Goal: Task Accomplishment & Management: Use online tool/utility

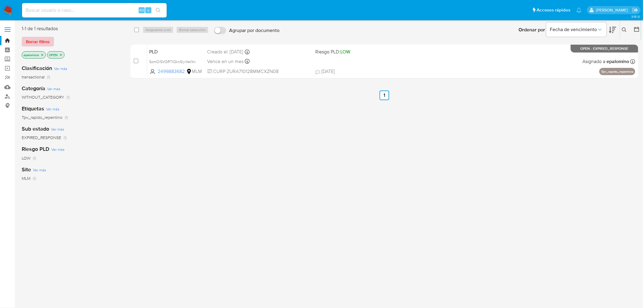
click at [34, 37] on span "Borrar filtros" at bounding box center [38, 41] width 24 height 8
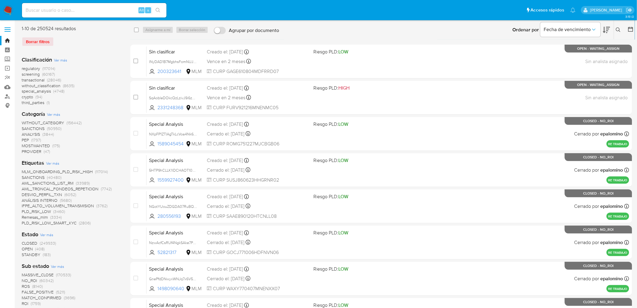
click at [5, 10] on img at bounding box center [8, 10] width 10 height 10
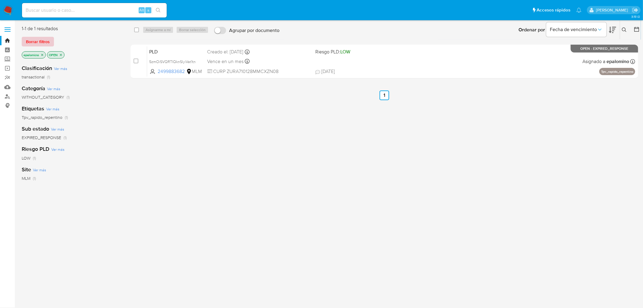
click at [38, 43] on span "Borrar filtros" at bounding box center [38, 41] width 24 height 8
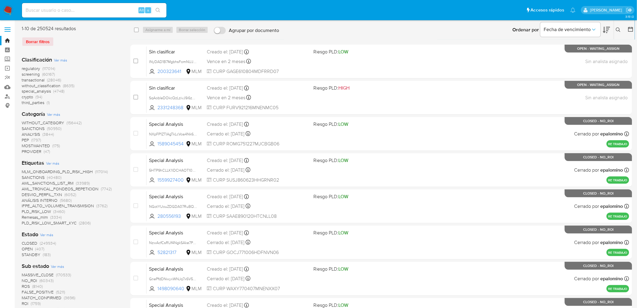
click at [618, 29] on icon at bounding box center [618, 29] width 5 height 5
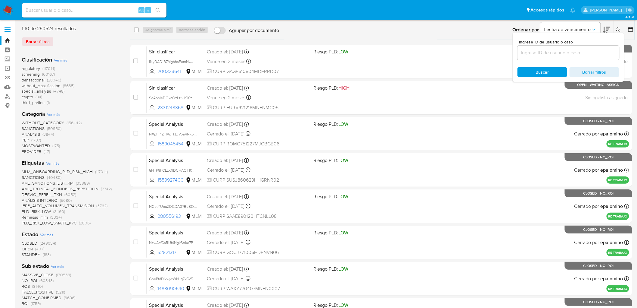
click at [530, 55] on input at bounding box center [569, 53] width 102 height 8
type input "2499883682"
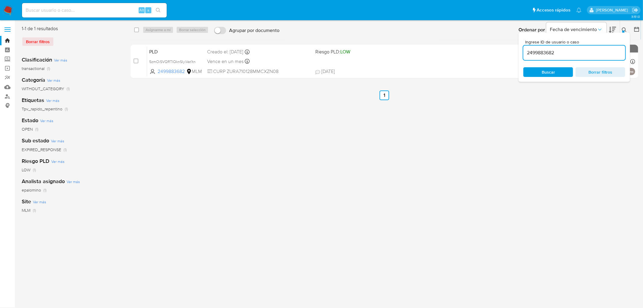
click at [625, 28] on icon at bounding box center [623, 29] width 5 height 5
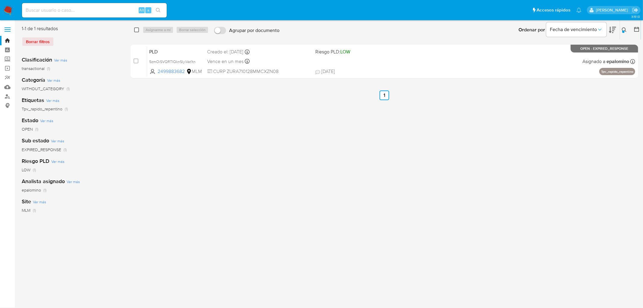
click at [137, 28] on input "checkbox" at bounding box center [136, 29] width 5 height 5
checkbox input "true"
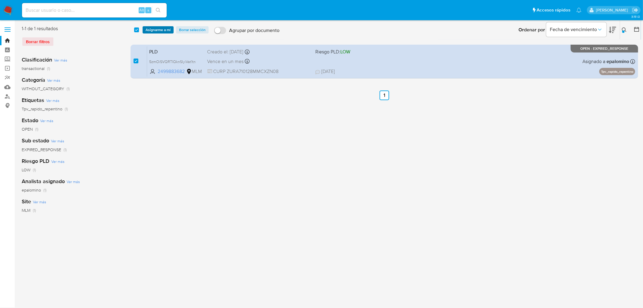
click at [149, 28] on span "Asignarme a mí" at bounding box center [157, 30] width 25 height 6
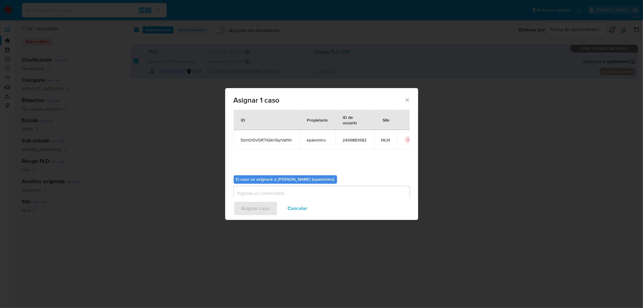
scroll to position [31, 0]
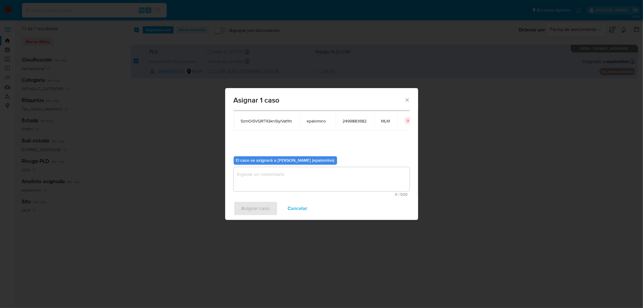
click at [263, 179] on textarea "assign-modal" at bounding box center [321, 179] width 176 height 24
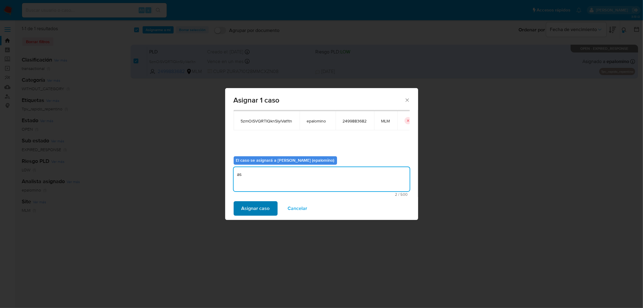
type textarea "as"
click at [255, 207] on span "Asignar caso" at bounding box center [255, 208] width 28 height 13
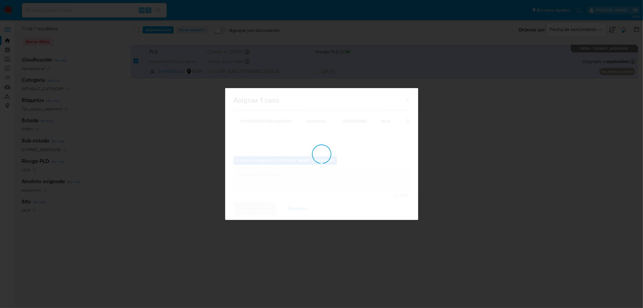
checkbox input "false"
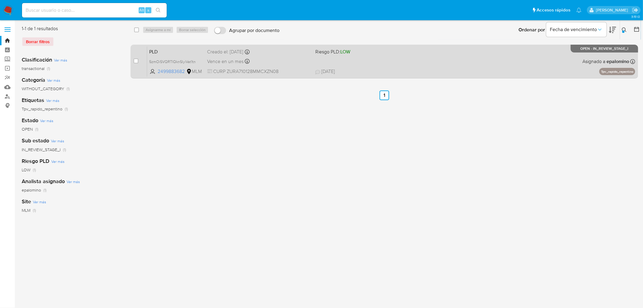
click at [165, 48] on span "PLD" at bounding box center [175, 51] width 53 height 8
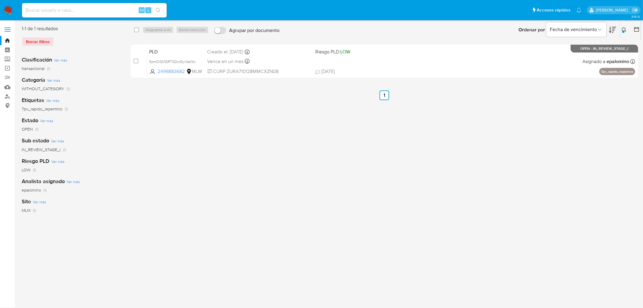
click at [8, 8] on img at bounding box center [8, 10] width 10 height 10
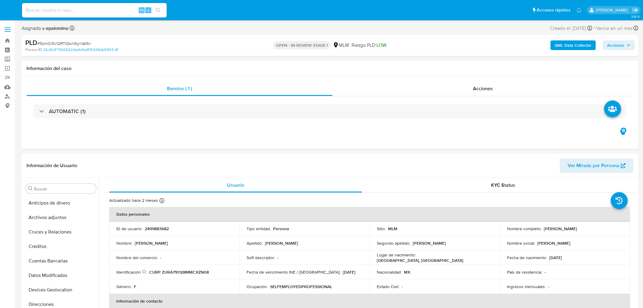
select select "10"
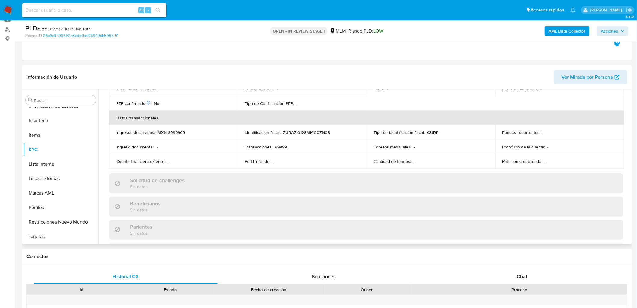
scroll to position [167, 0]
click at [515, 278] on div "Chat" at bounding box center [522, 276] width 184 height 14
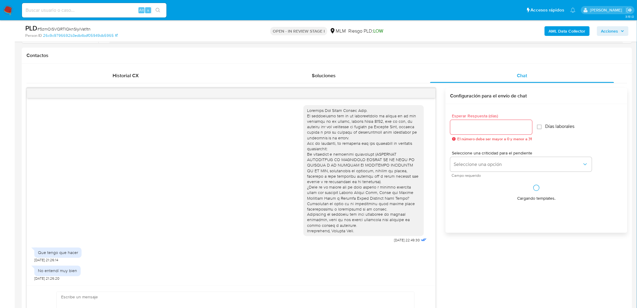
scroll to position [245, 0]
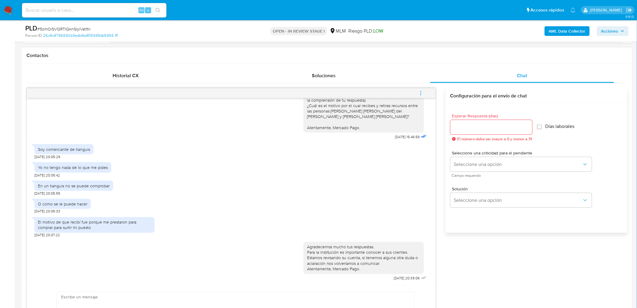
click at [420, 89] on span "menu-action" at bounding box center [420, 93] width 5 height 14
click at [371, 80] on li "Cerrar conversación" at bounding box center [380, 81] width 62 height 11
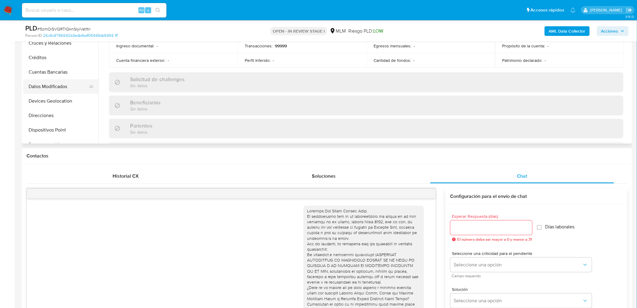
scroll to position [100, 0]
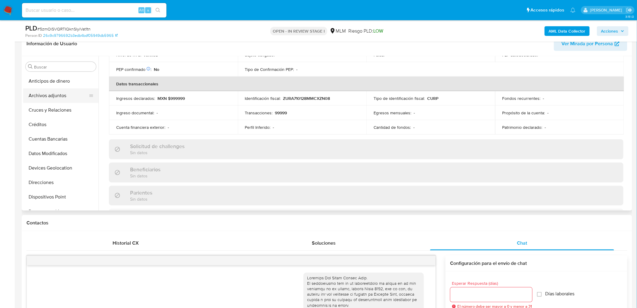
click at [62, 94] on button "Archivos adjuntos" at bounding box center [58, 95] width 70 height 14
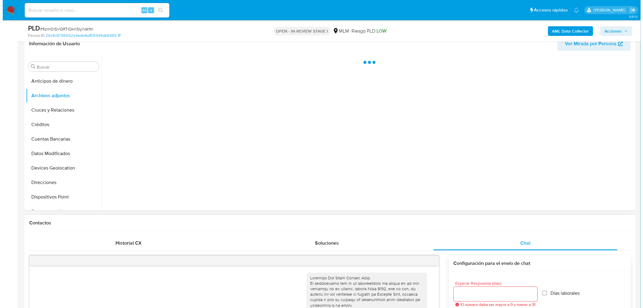
scroll to position [0, 0]
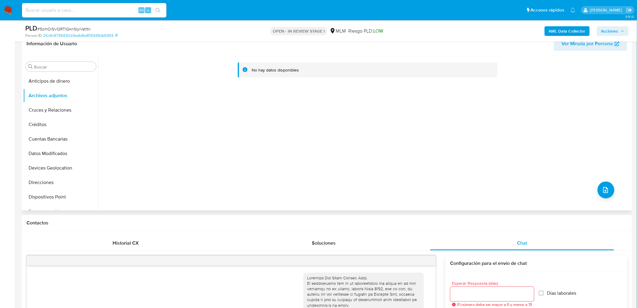
click at [610, 182] on div "No hay datos disponibles" at bounding box center [365, 133] width 533 height 154
click at [604, 188] on icon "upload-file" at bounding box center [605, 189] width 7 height 7
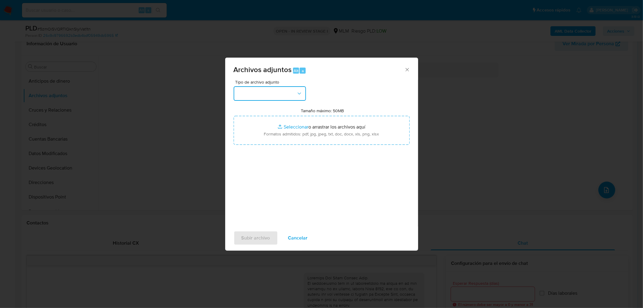
click at [305, 95] on button "button" at bounding box center [269, 93] width 72 height 14
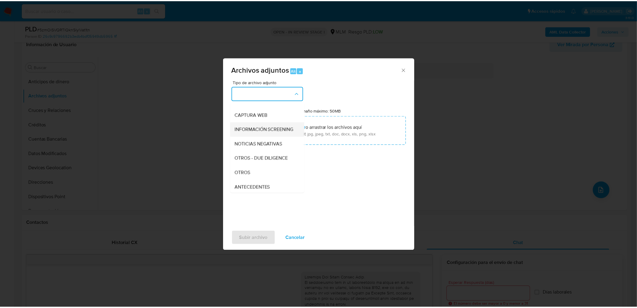
scroll to position [67, 0]
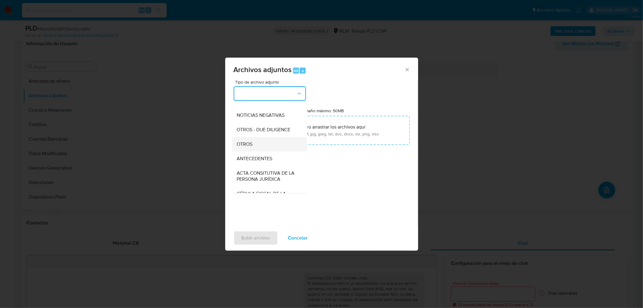
click at [260, 146] on div "OTROS" at bounding box center [267, 144] width 61 height 14
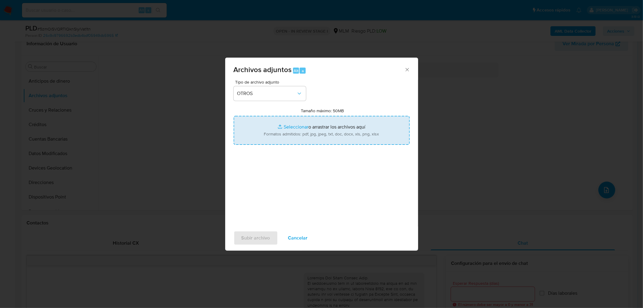
type input "C:\fakepath\2499883682_Ana Maria Zuñiga Ruiz_JUL2025..xlsx"
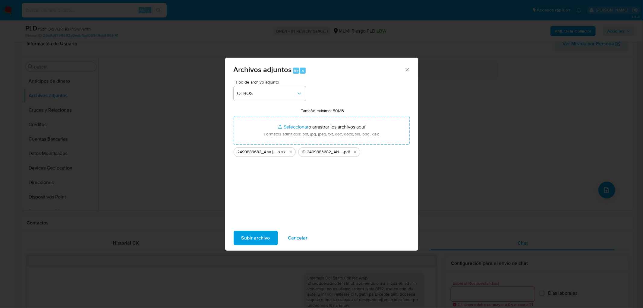
click at [258, 236] on span "Subir archivo" at bounding box center [255, 237] width 29 height 13
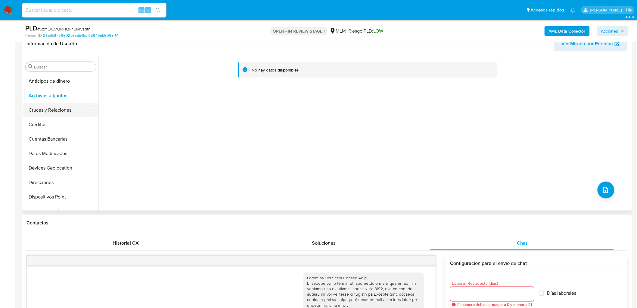
click at [70, 111] on button "Cruces y Relaciones" at bounding box center [58, 110] width 70 height 14
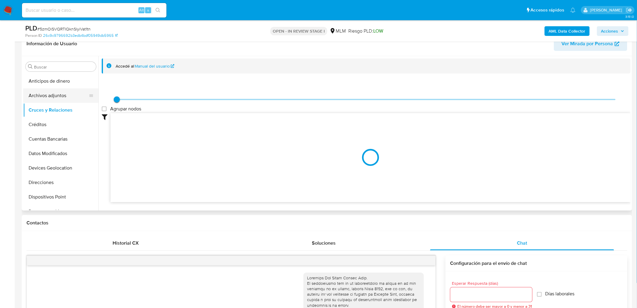
click at [63, 99] on button "Archivos adjuntos" at bounding box center [58, 95] width 70 height 14
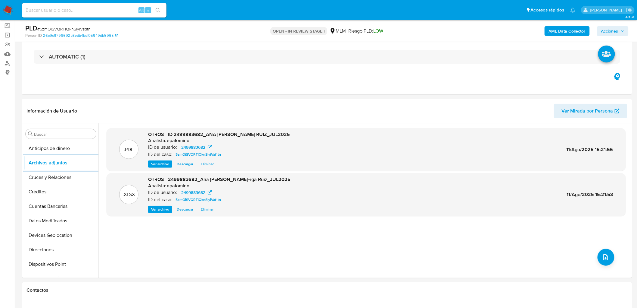
scroll to position [0, 0]
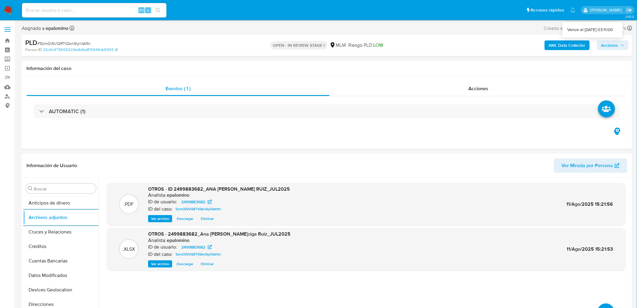
click at [615, 41] on span "Acciones" at bounding box center [610, 45] width 17 height 10
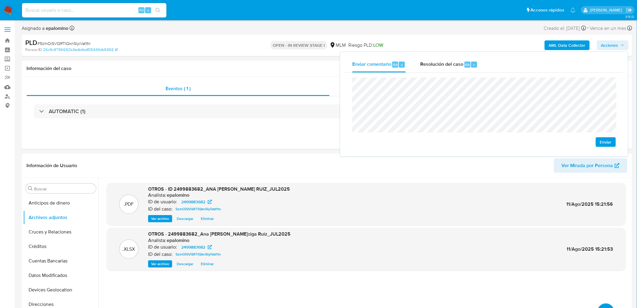
click at [609, 138] on span "Enviar" at bounding box center [606, 142] width 12 height 8
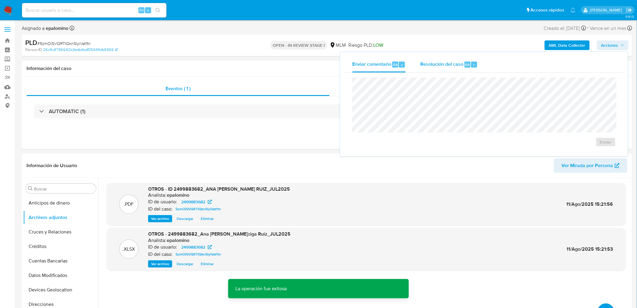
click at [450, 68] on div "Resolución del caso Alt r" at bounding box center [450, 65] width 58 height 16
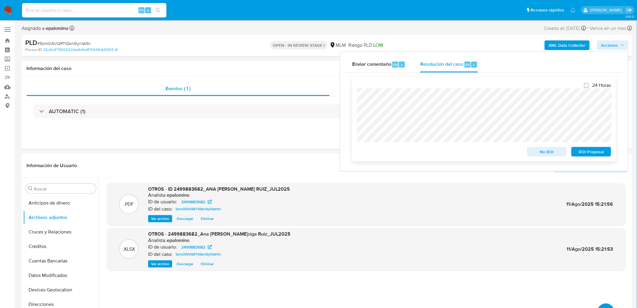
click at [540, 150] on span "No ROI" at bounding box center [547, 151] width 31 height 8
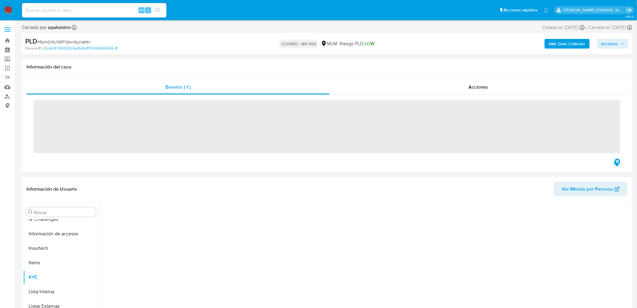
scroll to position [240, 0]
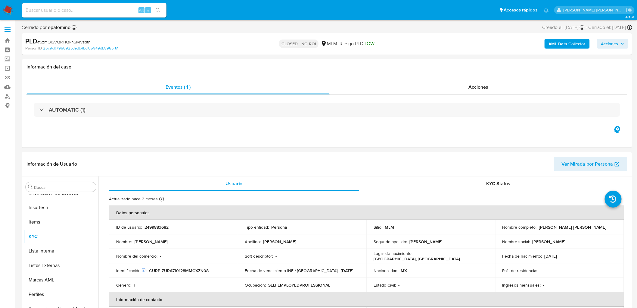
select select "10"
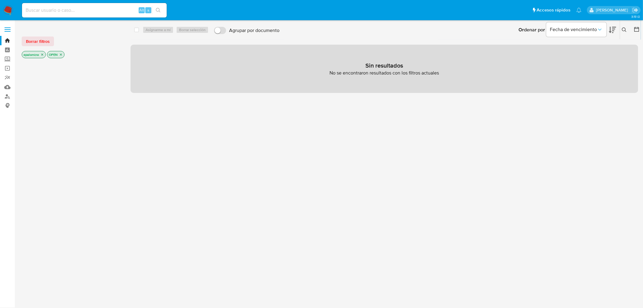
click at [44, 39] on span "Borrar filtros" at bounding box center [38, 41] width 24 height 8
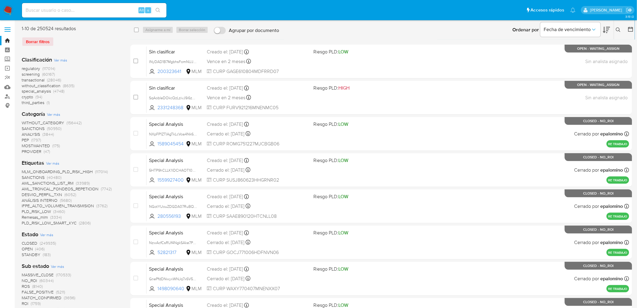
click at [6, 5] on img at bounding box center [8, 10] width 10 height 10
click at [76, 40] on div "Borrar filtros" at bounding box center [70, 42] width 96 height 10
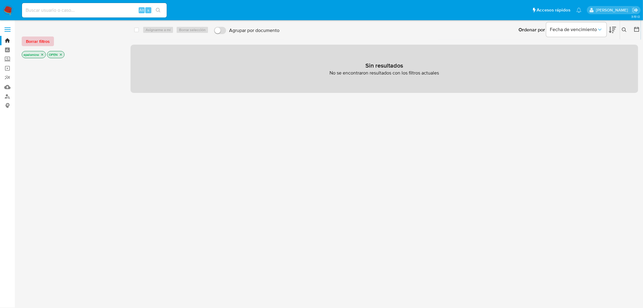
click at [33, 40] on span "Borrar filtros" at bounding box center [38, 41] width 24 height 8
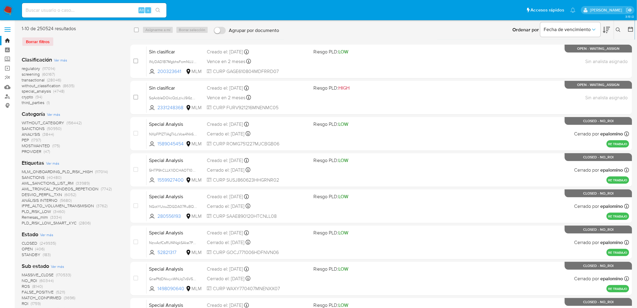
click at [6, 8] on img at bounding box center [8, 10] width 10 height 10
click at [62, 36] on div "1-10 de 250524 resultados Borrar filtros" at bounding box center [70, 38] width 96 height 26
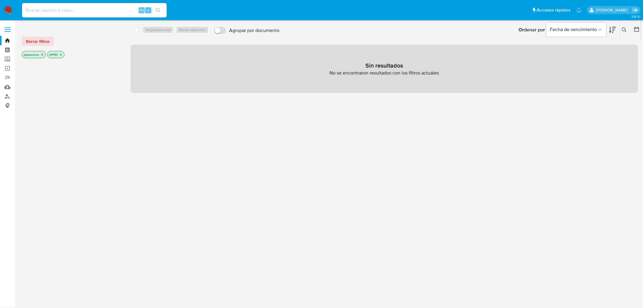
click at [47, 40] on span "Borrar filtros" at bounding box center [38, 41] width 24 height 8
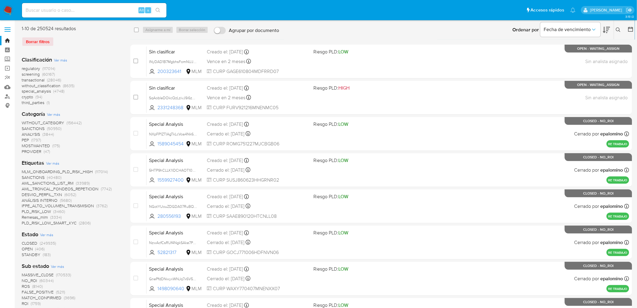
click at [7, 11] on img at bounding box center [8, 10] width 10 height 10
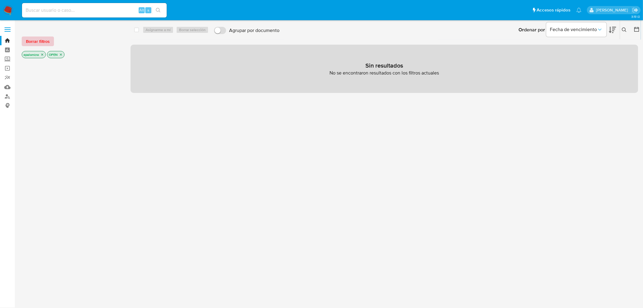
click at [38, 38] on span "Borrar filtros" at bounding box center [38, 41] width 24 height 8
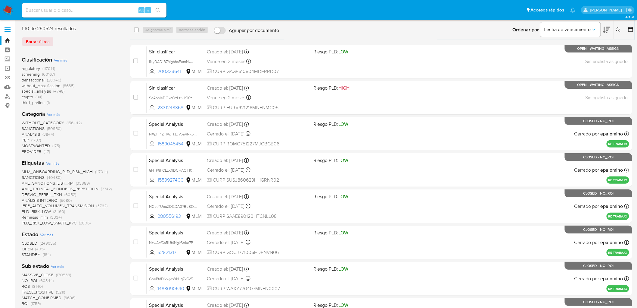
click at [3, 7] on img at bounding box center [8, 10] width 10 height 10
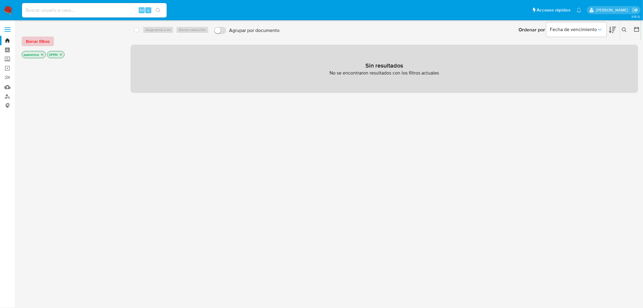
click at [41, 41] on span "Borrar filtros" at bounding box center [38, 41] width 24 height 8
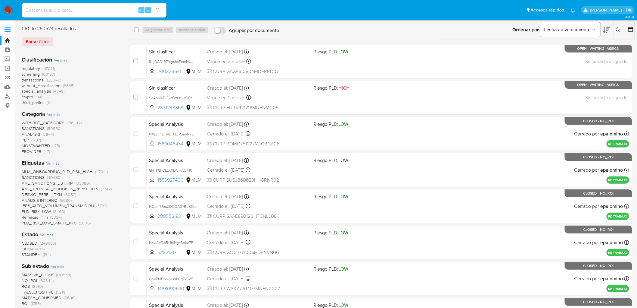
click at [5, 7] on img at bounding box center [8, 10] width 10 height 10
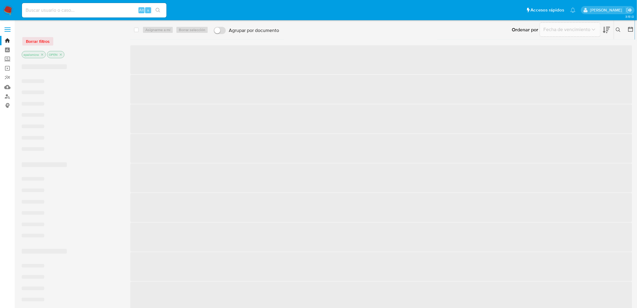
click at [14, 13] on nav "Pausado Ver notificaciones Alt s Accesos rápidos Presiona las siguientes teclas…" at bounding box center [318, 10] width 637 height 20
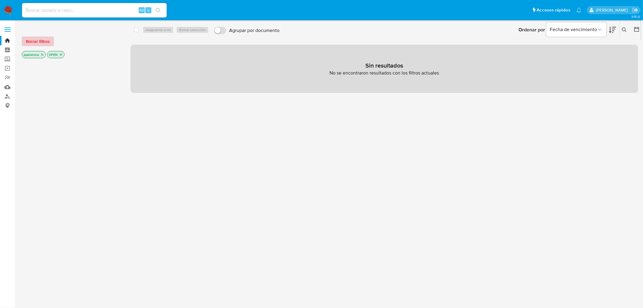
click at [46, 40] on span "Borrar filtros" at bounding box center [38, 41] width 24 height 8
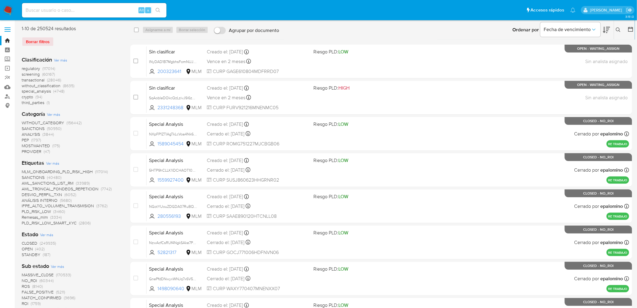
click at [7, 7] on img at bounding box center [8, 10] width 10 height 10
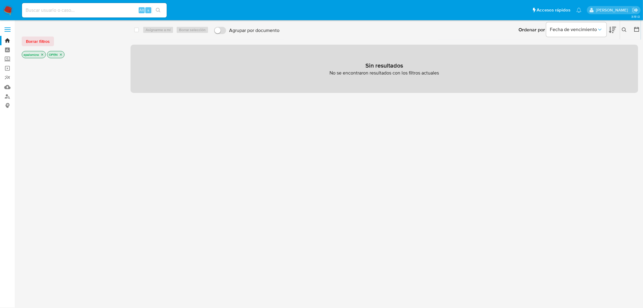
click at [46, 54] on div "epalomino OPEN" at bounding box center [70, 55] width 96 height 8
click at [47, 44] on span "Borrar filtros" at bounding box center [38, 41] width 24 height 8
